Goal: Task Accomplishment & Management: Complete application form

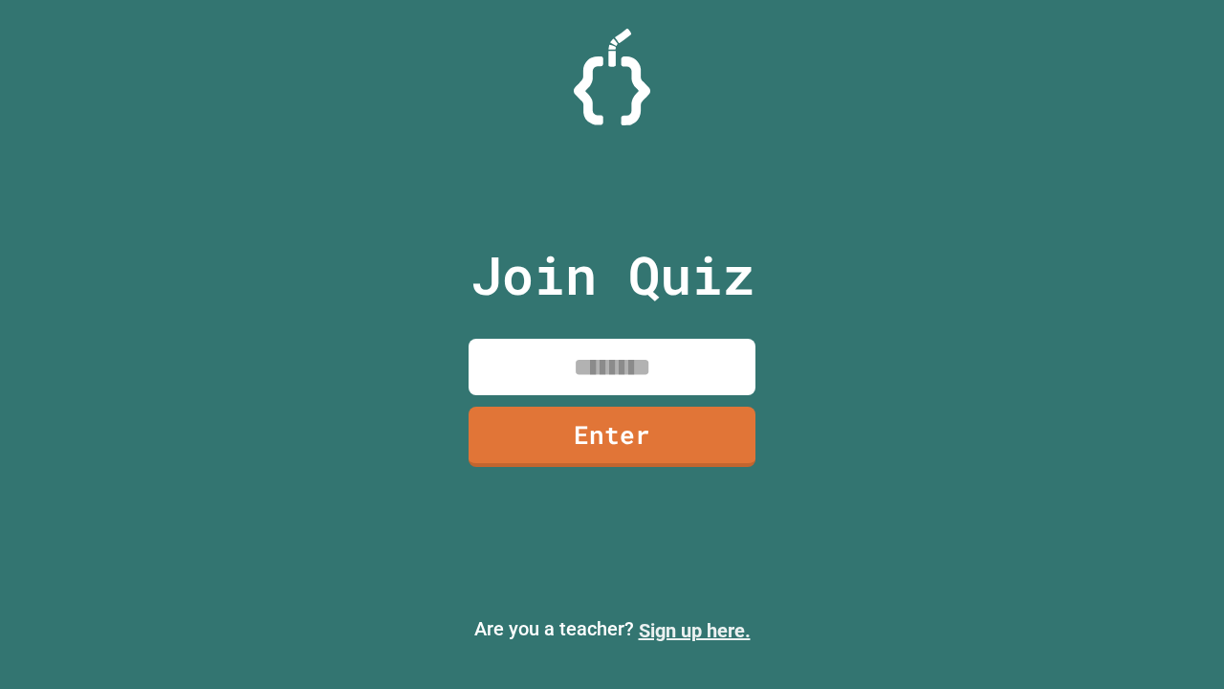
click at [694, 630] on link "Sign up here." at bounding box center [695, 630] width 112 height 23
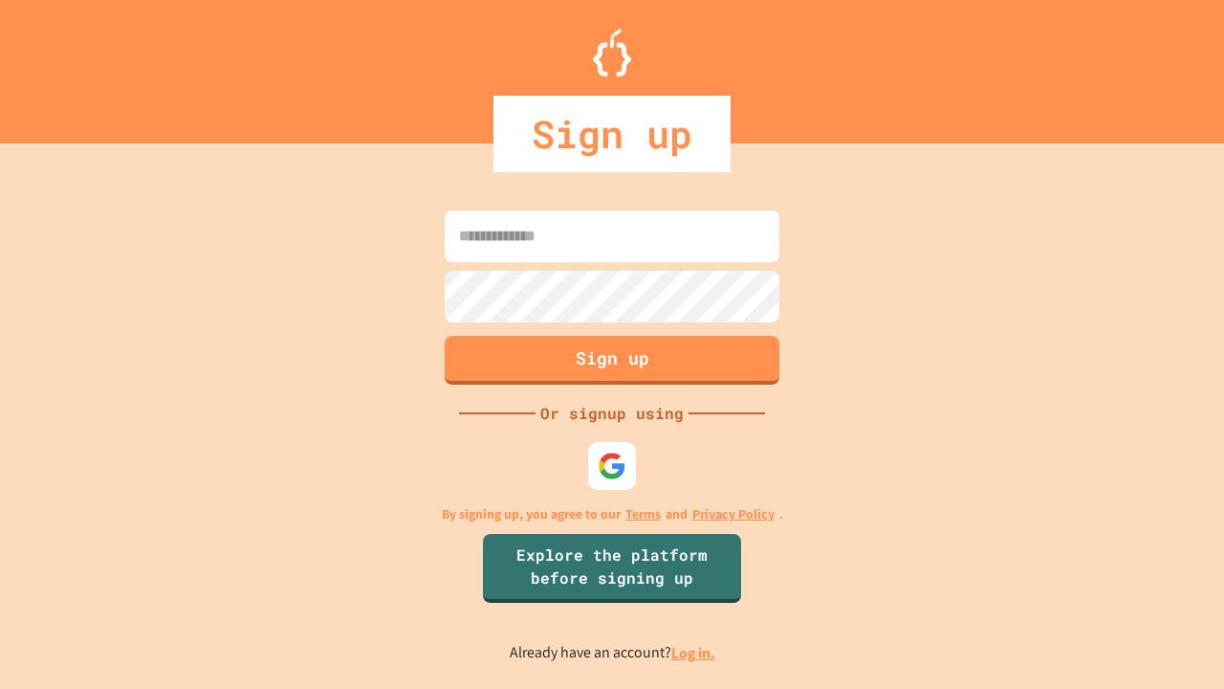
click at [694, 652] on link "Log in." at bounding box center [693, 653] width 44 height 20
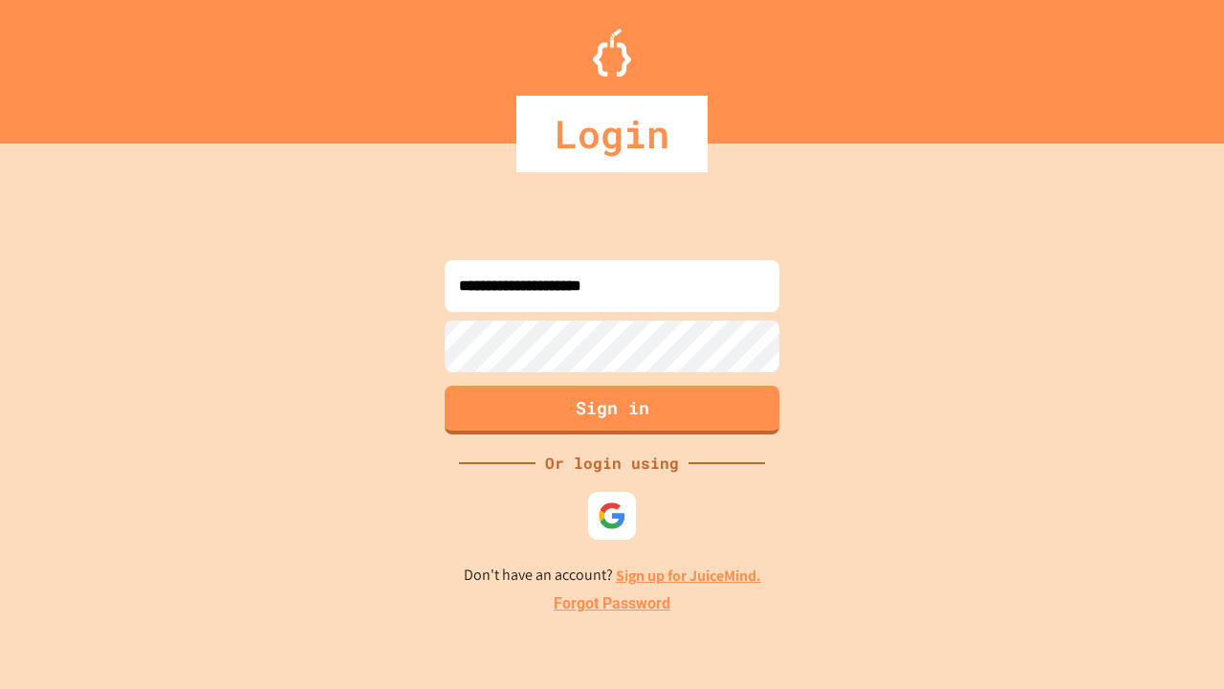
type input "**********"
